Goal: Information Seeking & Learning: Learn about a topic

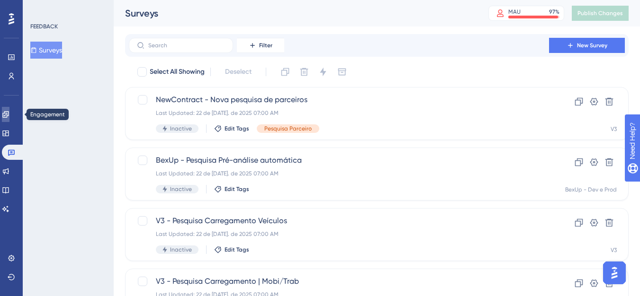
drag, startPoint x: 12, startPoint y: 120, endPoint x: 39, endPoint y: 0, distance: 122.7
click at [9, 120] on link at bounding box center [6, 114] width 8 height 15
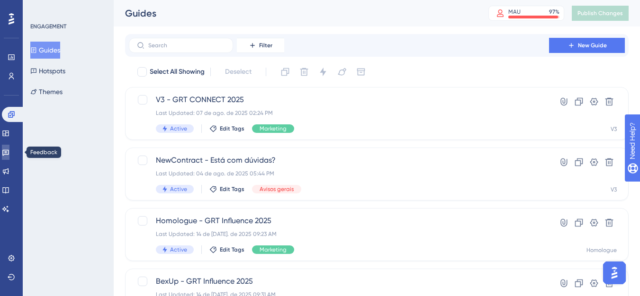
click at [9, 160] on link at bounding box center [6, 152] width 8 height 15
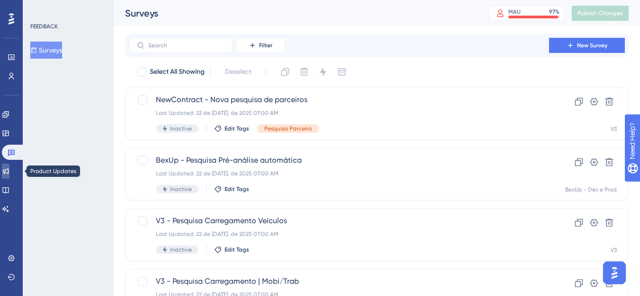
click at [9, 170] on icon at bounding box center [6, 172] width 6 height 6
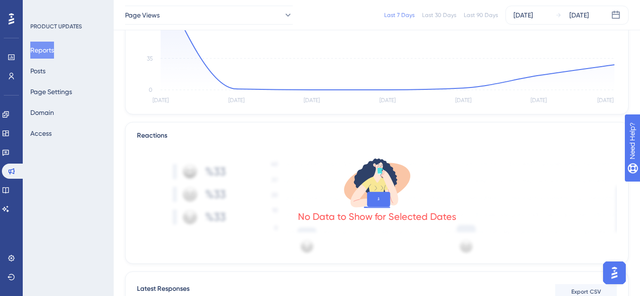
scroll to position [95, 0]
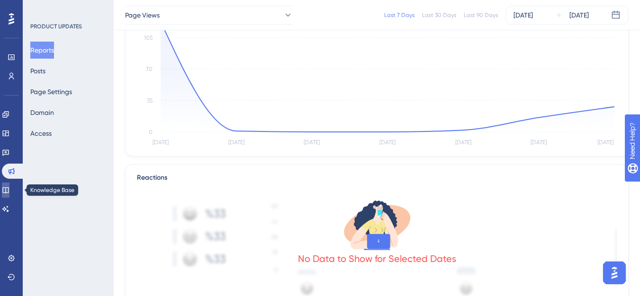
click at [5, 186] on link at bounding box center [6, 190] width 8 height 15
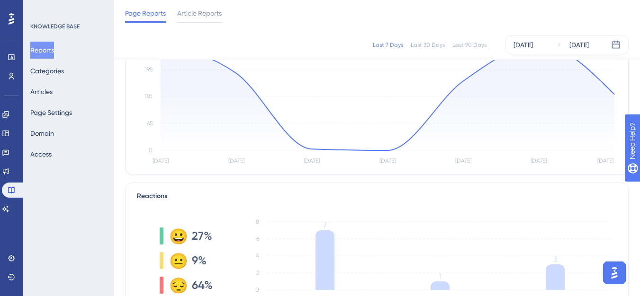
scroll to position [32, 0]
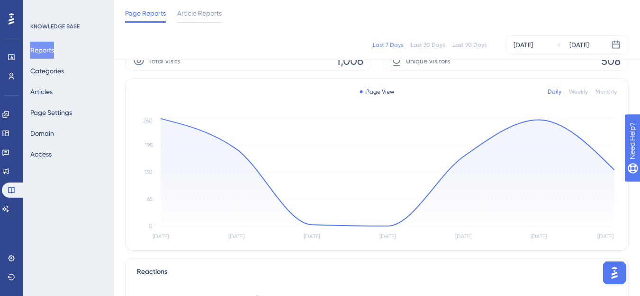
click at [212, 24] on div "Page Reports Article Reports" at bounding box center [377, 15] width 526 height 30
click at [212, 21] on div at bounding box center [199, 21] width 45 height 1
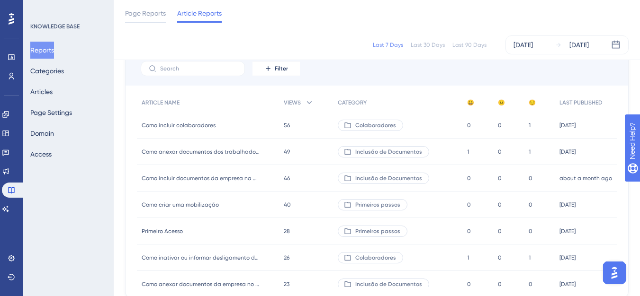
scroll to position [47, 0]
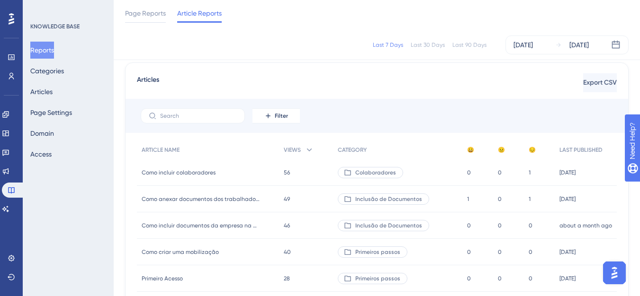
click at [227, 176] on div "Como incluir colaboradores Como incluir colaboradores" at bounding box center [208, 173] width 142 height 27
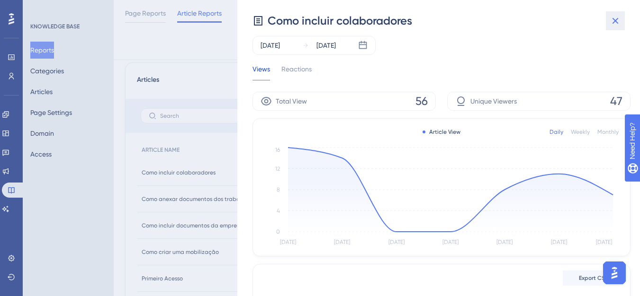
click at [619, 20] on icon at bounding box center [614, 20] width 11 height 11
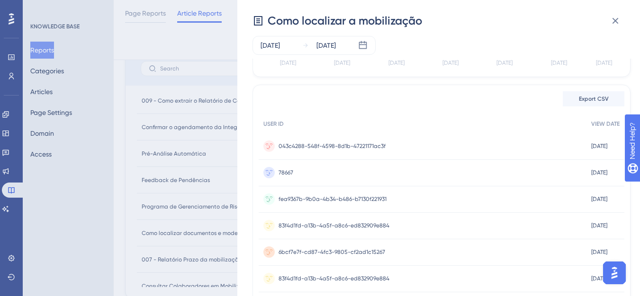
scroll to position [189, 0]
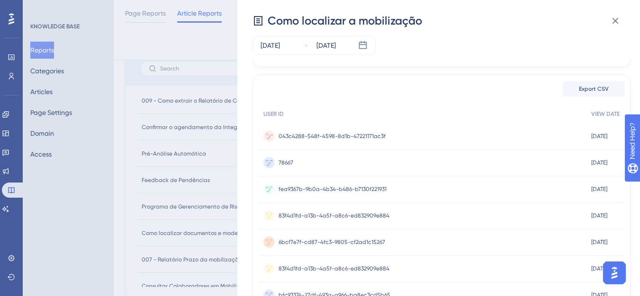
click at [373, 142] on div "043c4288-548f-4598-8d1b-47221171ac3f 043c4288-548f-4598-8d1b-47221171ac3f" at bounding box center [331, 136] width 107 height 27
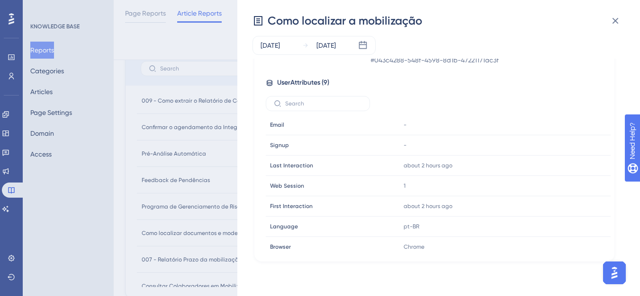
scroll to position [142, 0]
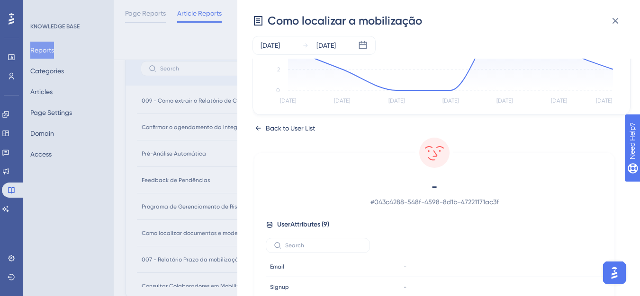
click at [265, 126] on div "Back to User List" at bounding box center [442, 128] width 376 height 11
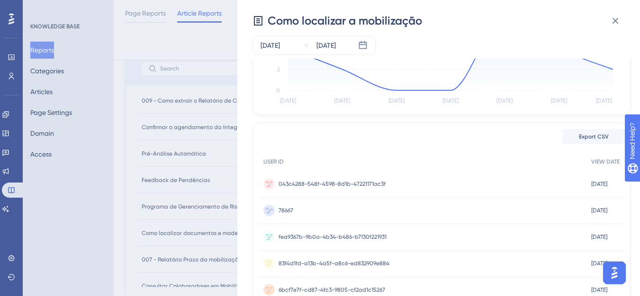
click at [303, 210] on div "78667 78667" at bounding box center [422, 211] width 328 height 27
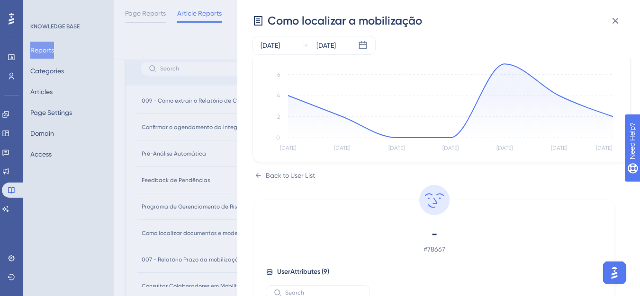
scroll to position [189, 0]
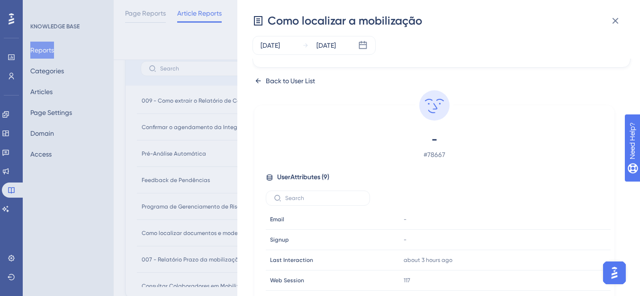
click at [290, 84] on div "Back to User List" at bounding box center [290, 80] width 49 height 11
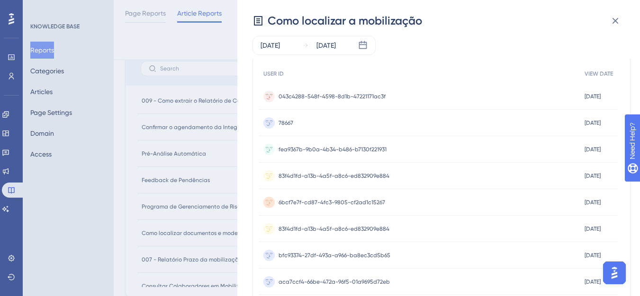
scroll to position [303, 0]
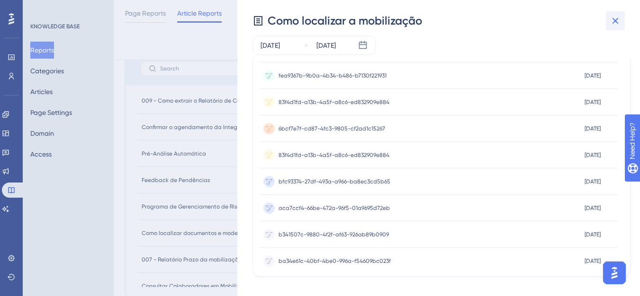
click at [614, 19] on icon at bounding box center [614, 20] width 11 height 11
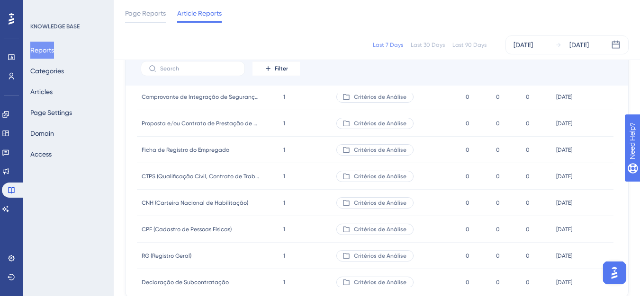
scroll to position [1846, 0]
